Goal: Transaction & Acquisition: Purchase product/service

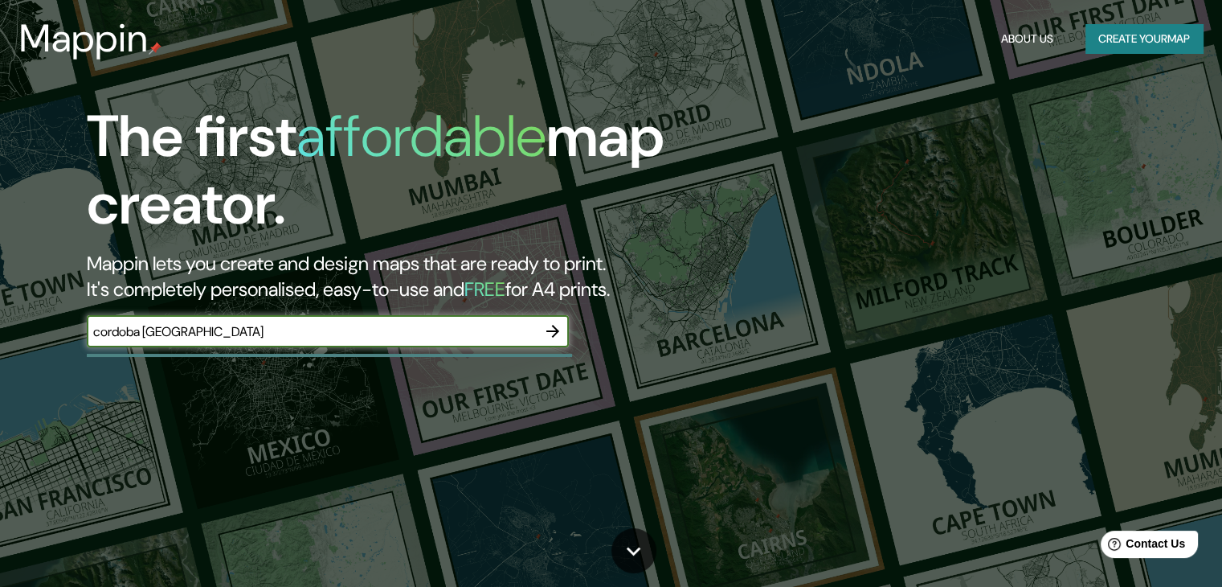
type input "cordoba [GEOGRAPHIC_DATA]"
click at [554, 333] on icon "button" at bounding box center [552, 330] width 19 height 19
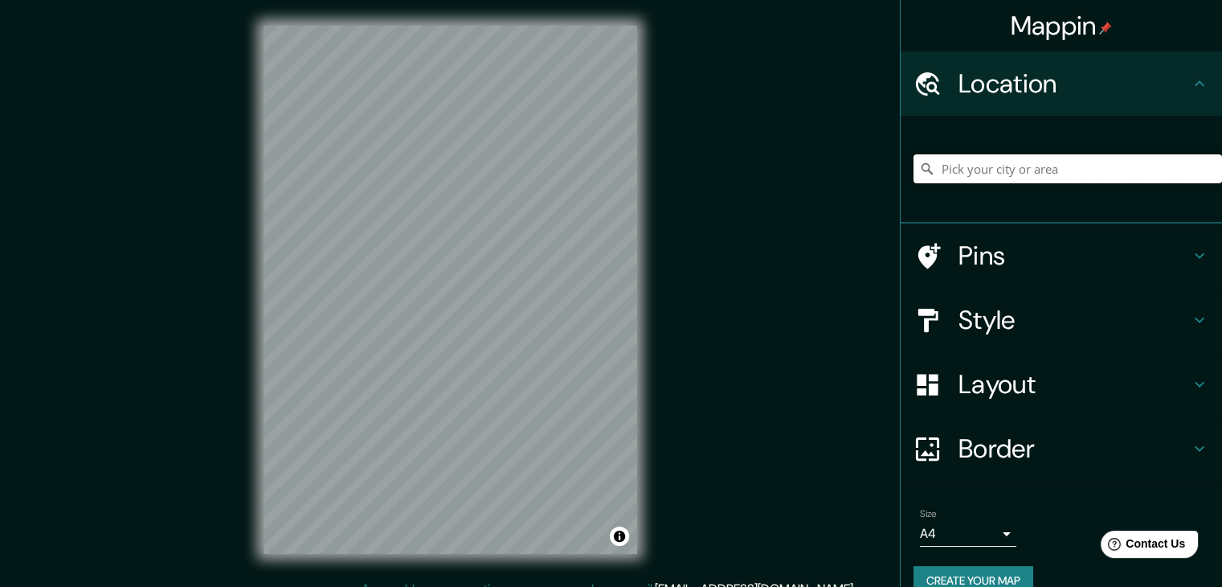
click at [1031, 165] on input "Pick your city or area" at bounding box center [1068, 168] width 309 height 29
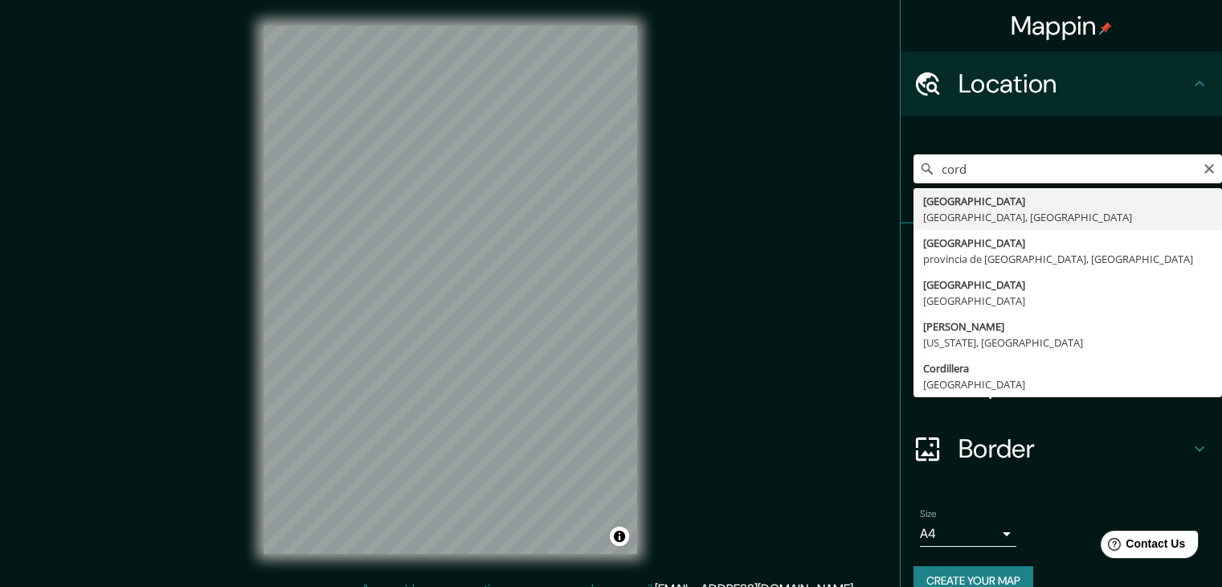
type input "[GEOGRAPHIC_DATA], [GEOGRAPHIC_DATA], [GEOGRAPHIC_DATA]"
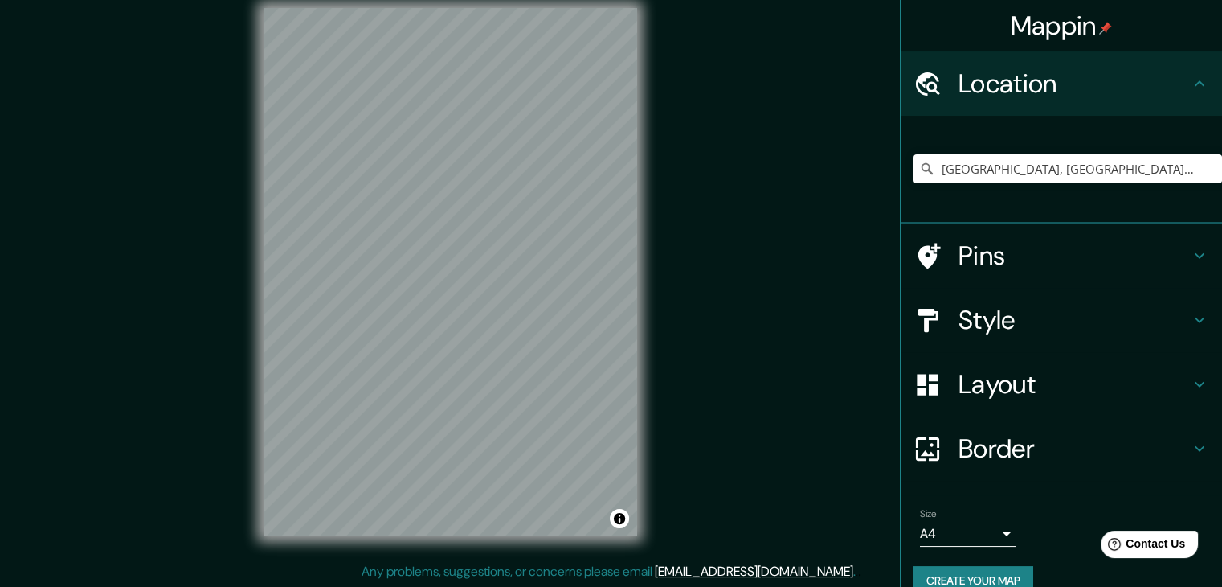
scroll to position [18, 0]
click at [1122, 242] on h4 "Pins" at bounding box center [1074, 255] width 231 height 32
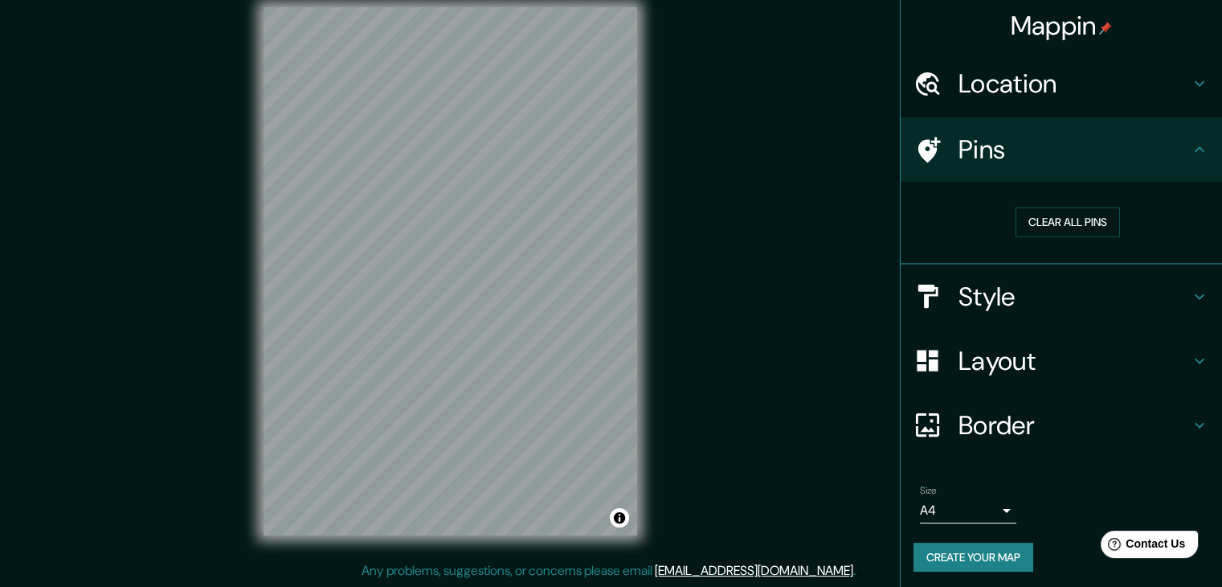
click at [1131, 159] on h4 "Pins" at bounding box center [1074, 149] width 231 height 32
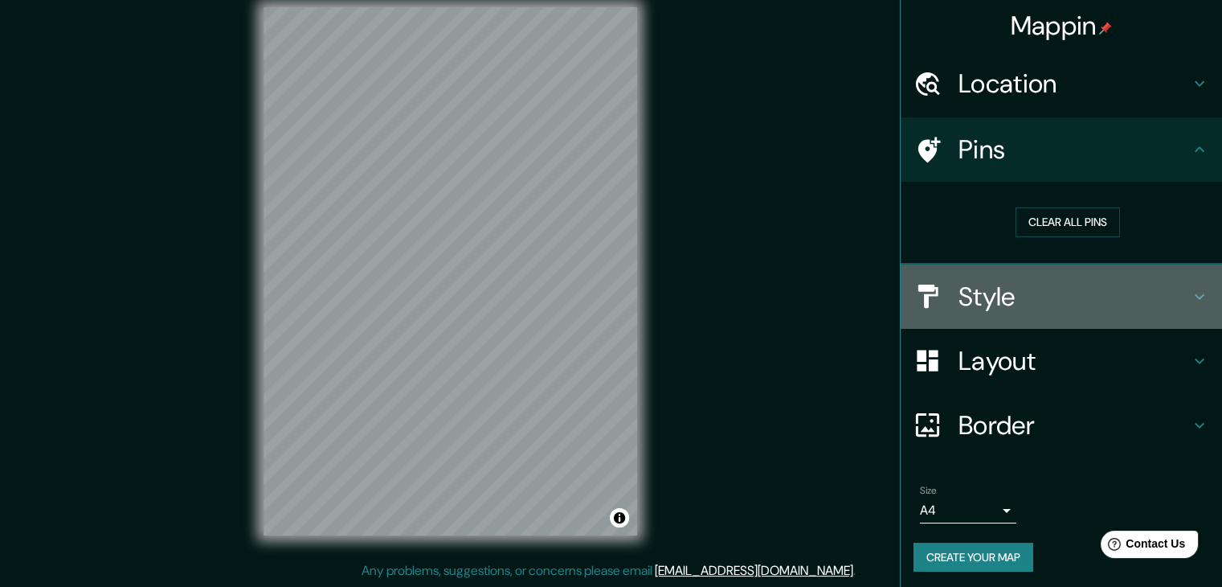
click at [1104, 292] on h4 "Style" at bounding box center [1074, 296] width 231 height 32
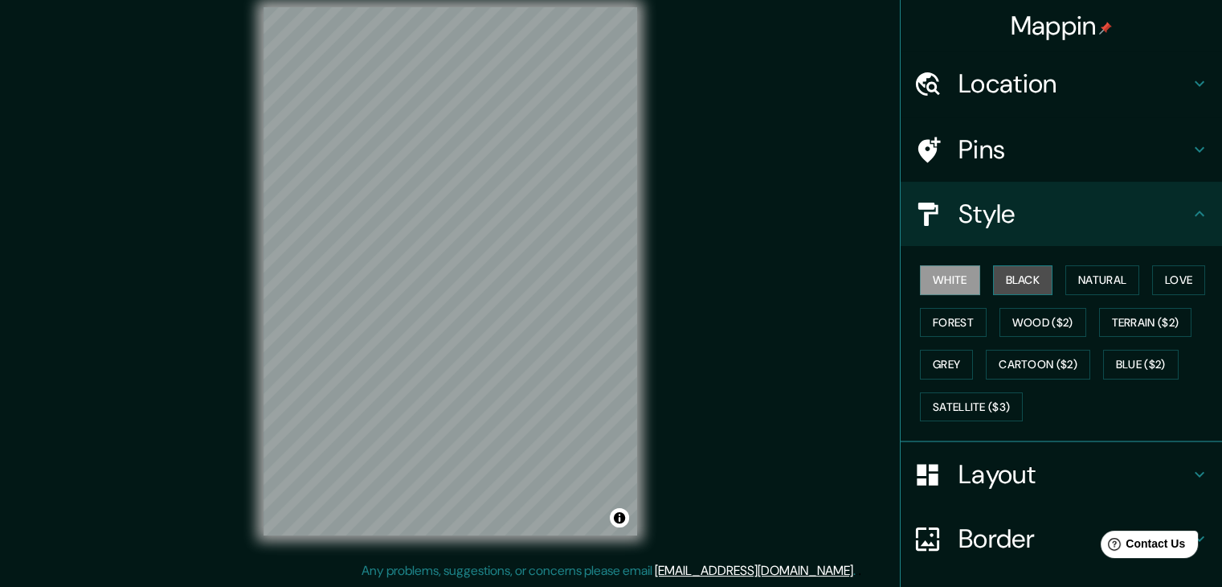
click at [1037, 278] on button "Black" at bounding box center [1023, 280] width 60 height 30
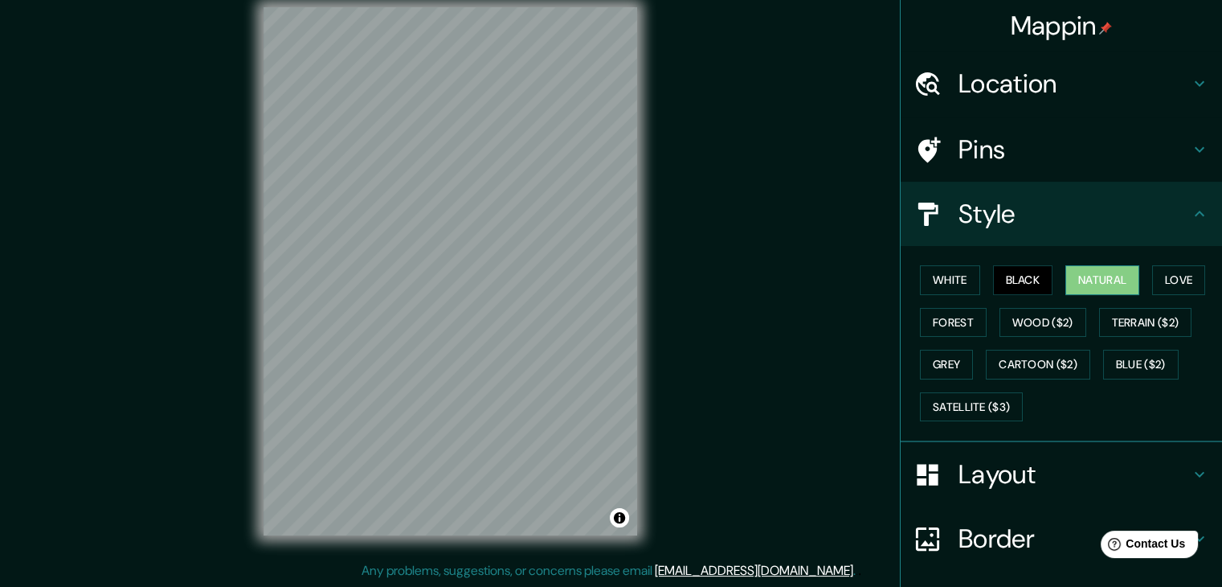
click at [1109, 284] on button "Natural" at bounding box center [1103, 280] width 74 height 30
click at [1160, 276] on button "Love" at bounding box center [1178, 280] width 53 height 30
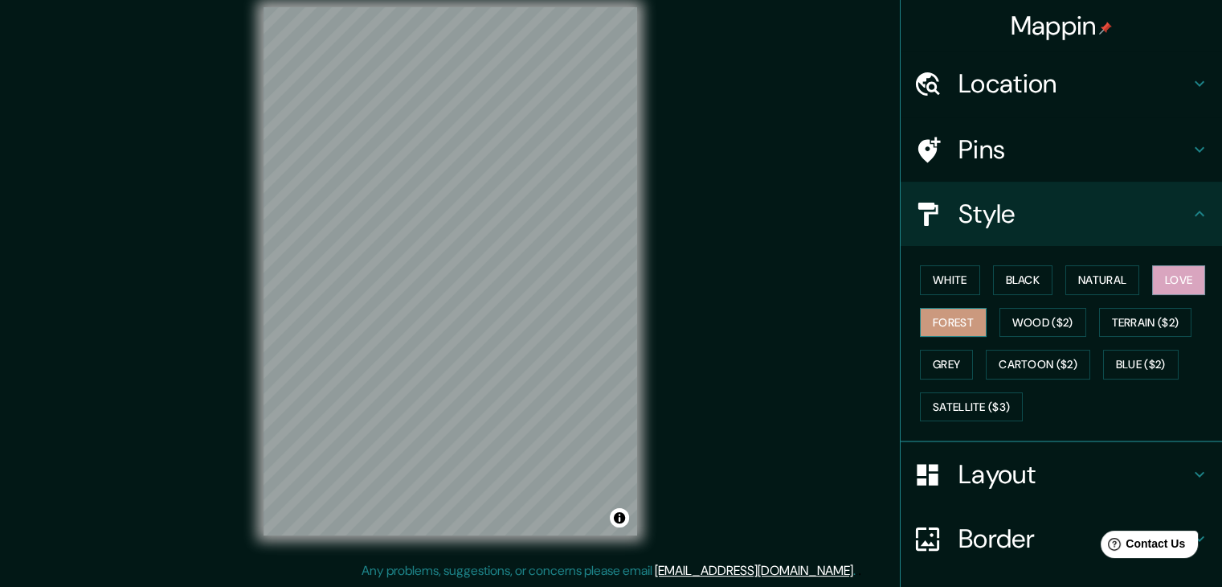
click at [942, 316] on button "Forest" at bounding box center [953, 323] width 67 height 30
click at [927, 350] on button "Grey" at bounding box center [946, 365] width 53 height 30
click at [997, 287] on button "Black" at bounding box center [1023, 280] width 60 height 30
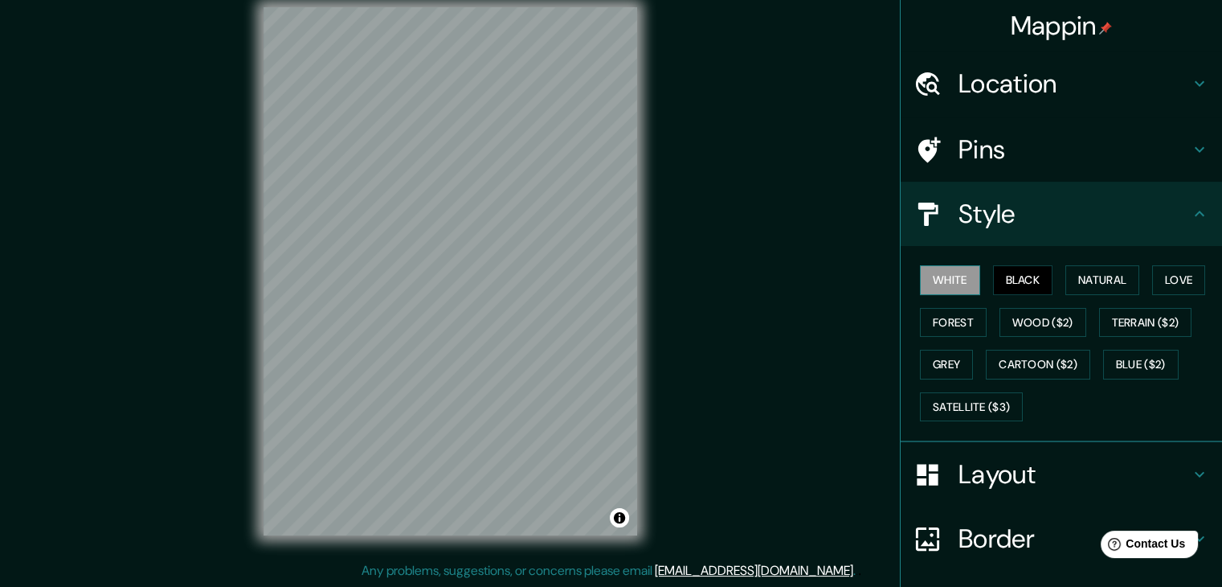
click at [945, 280] on button "White" at bounding box center [950, 280] width 60 height 30
